Goal: Information Seeking & Learning: Check status

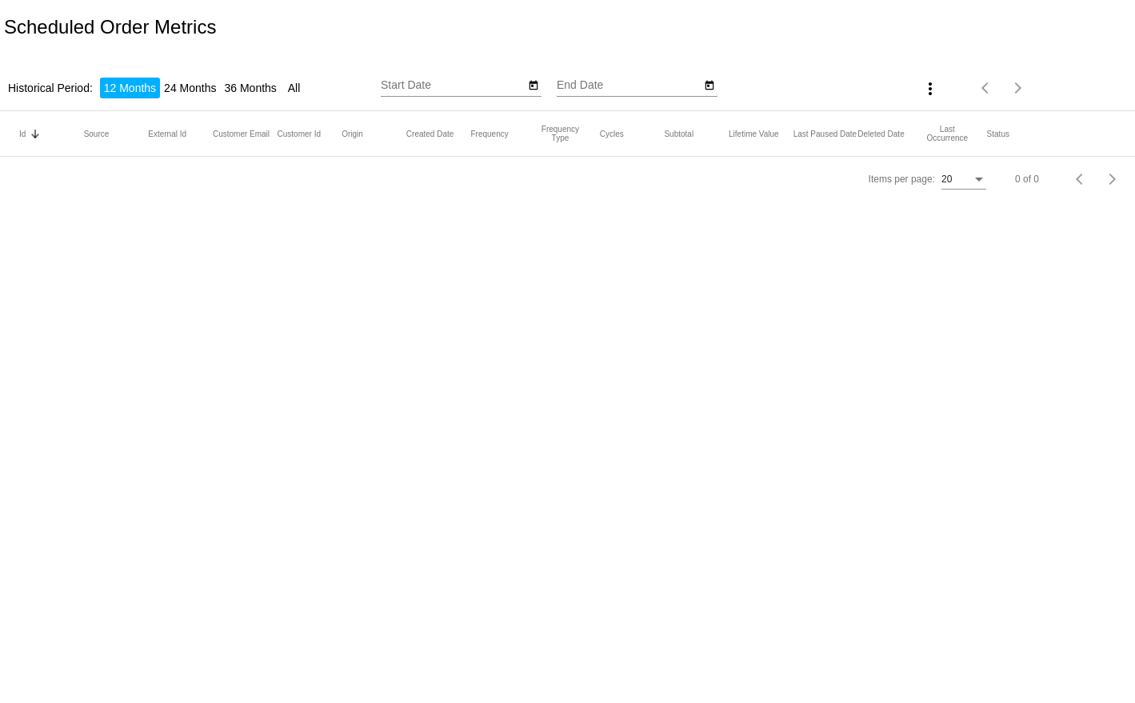
type input "10/8/2024"
type input "10/8/2025"
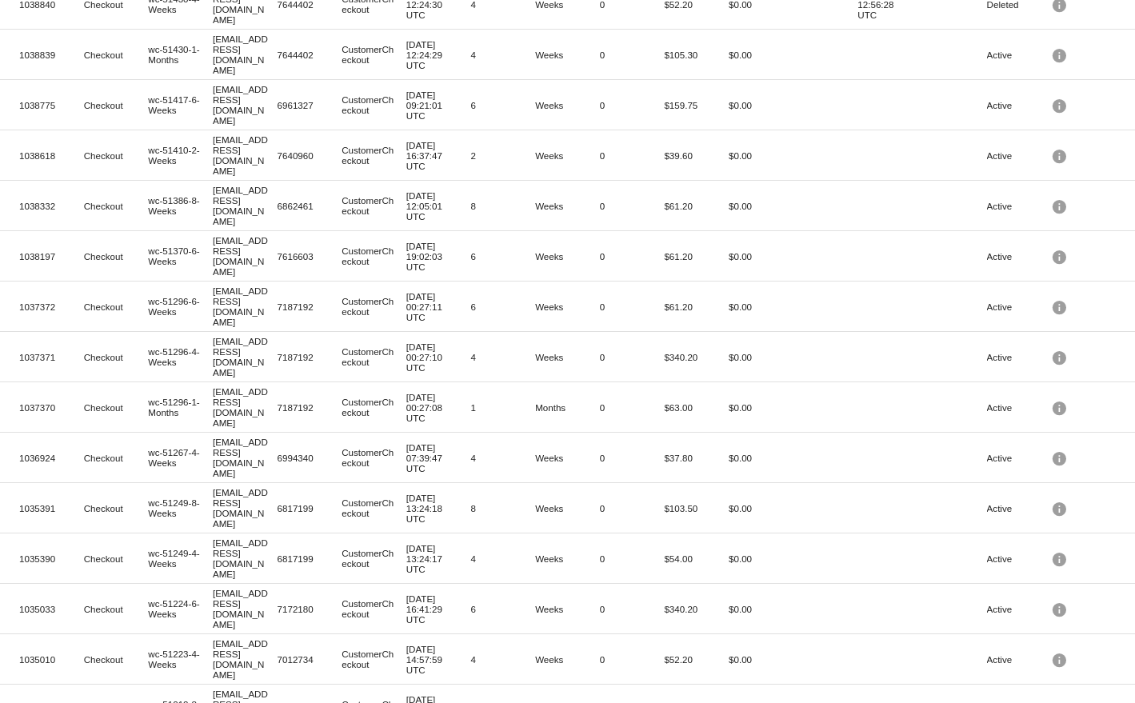
scroll to position [250, 0]
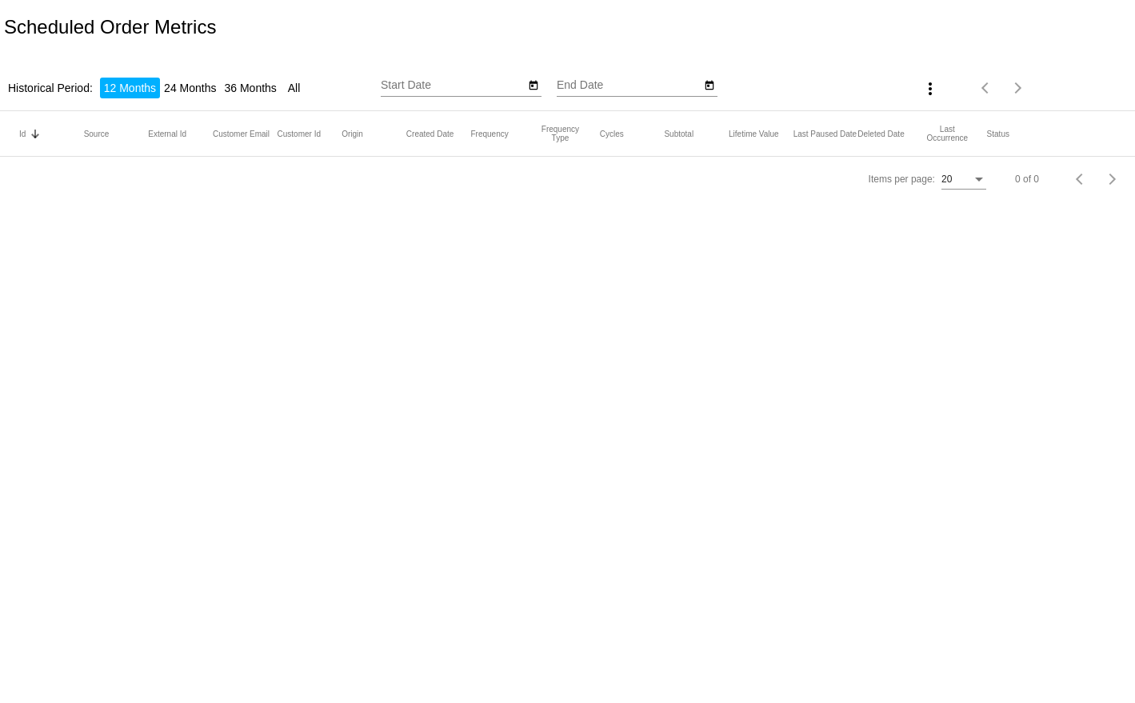
type input "[DATE]"
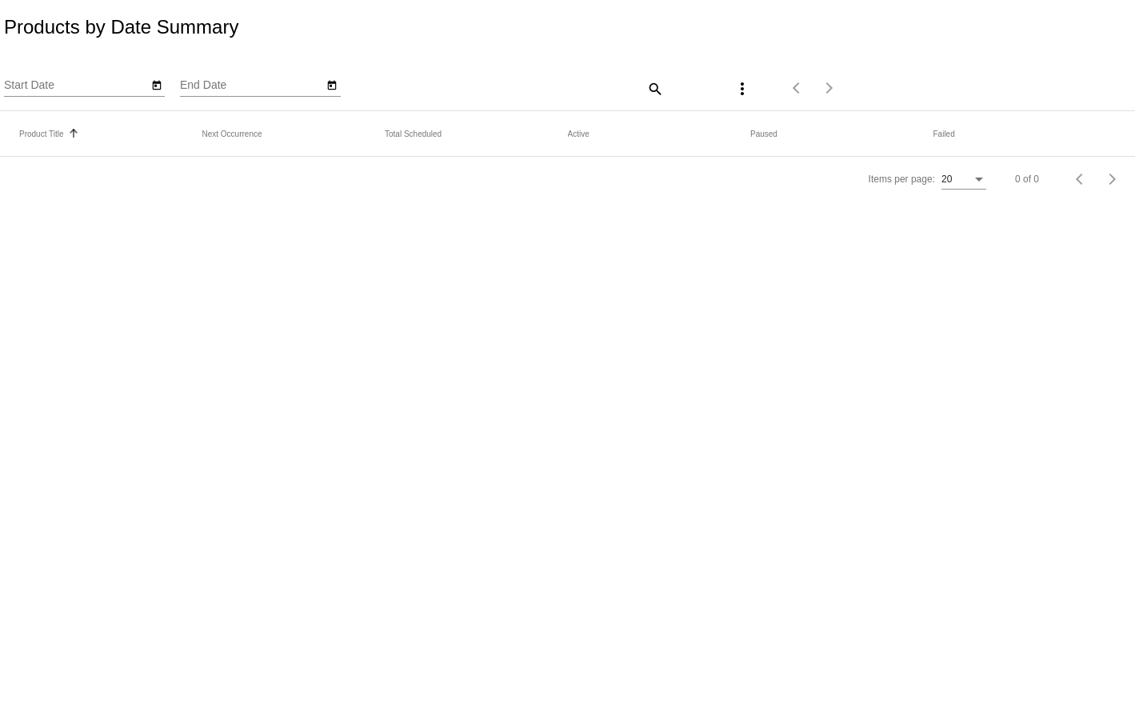
type input "[DATE]"
type input "11/8/2025"
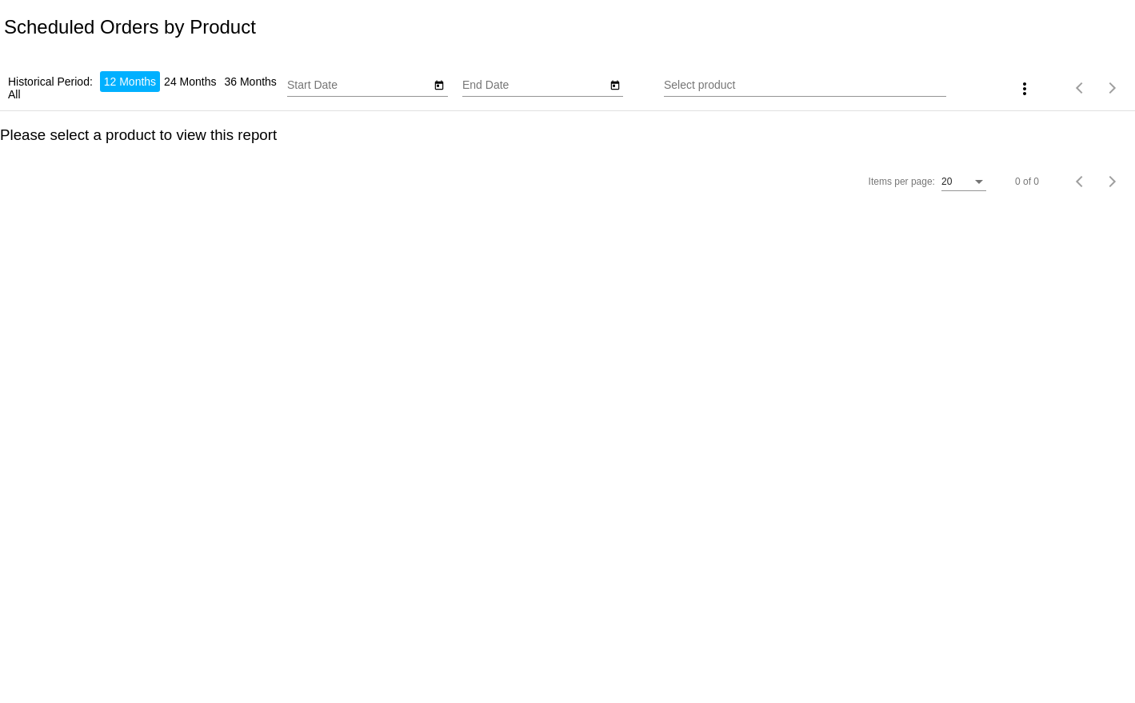
type input "[DATE]"
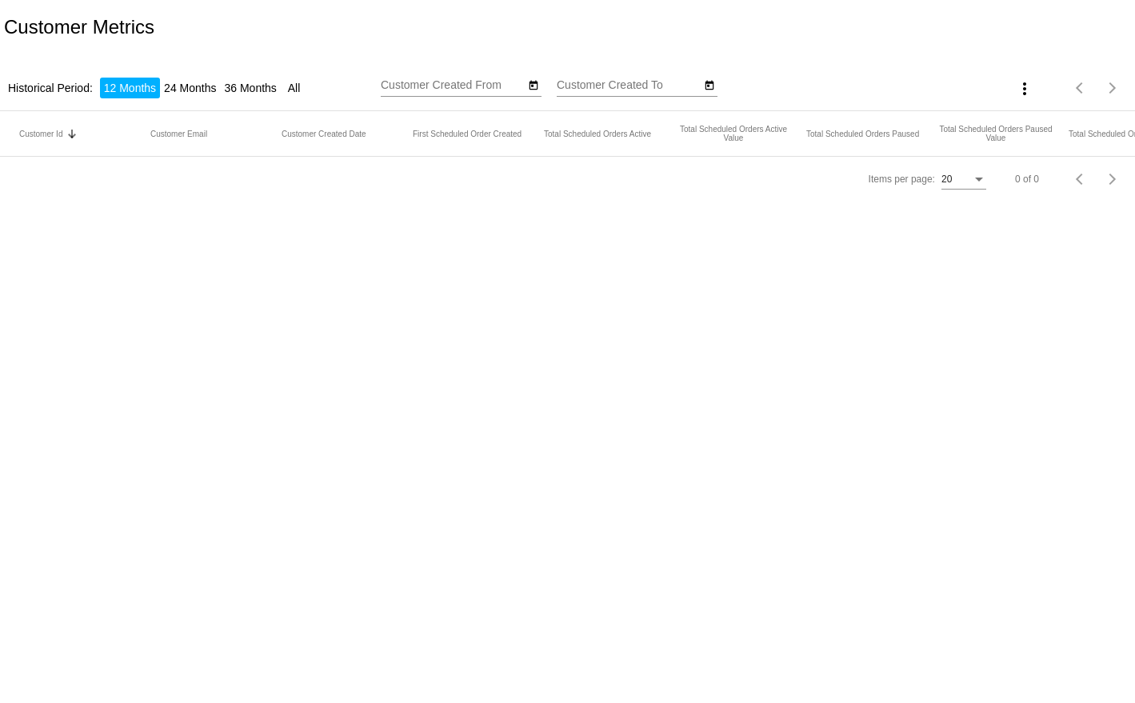
type input "10/8/2024"
type input "10/8/2025"
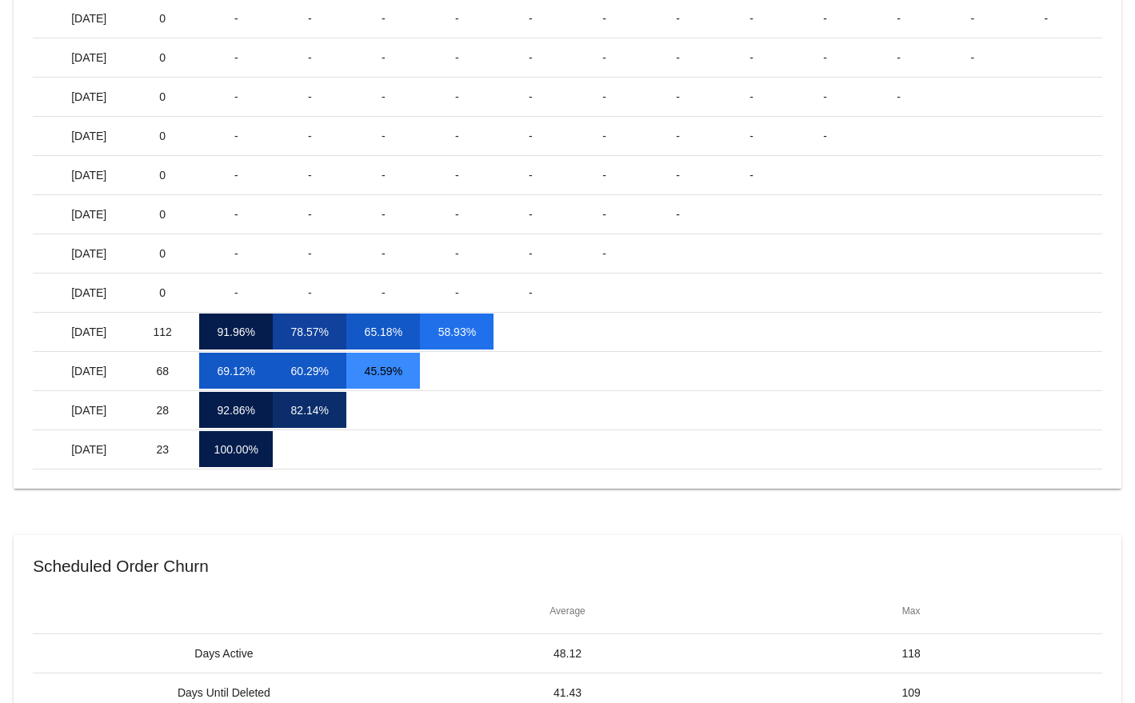
scroll to position [146, 0]
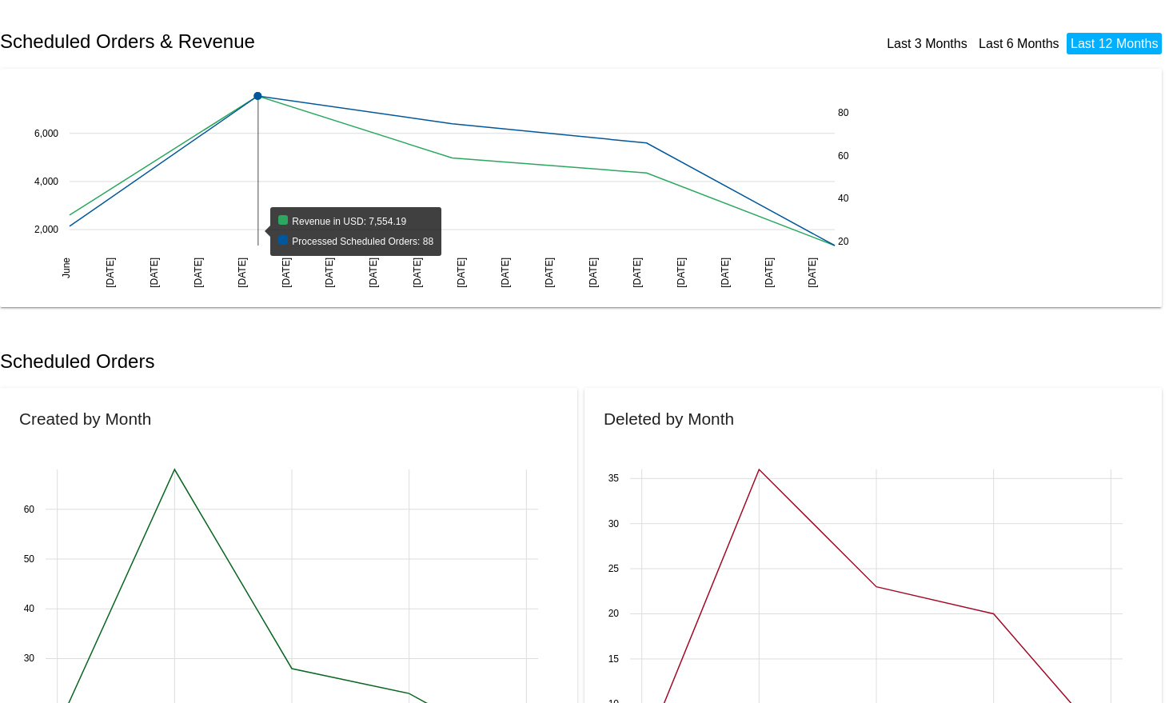
scroll to position [168, 0]
